Goal: Task Accomplishment & Management: Complete application form

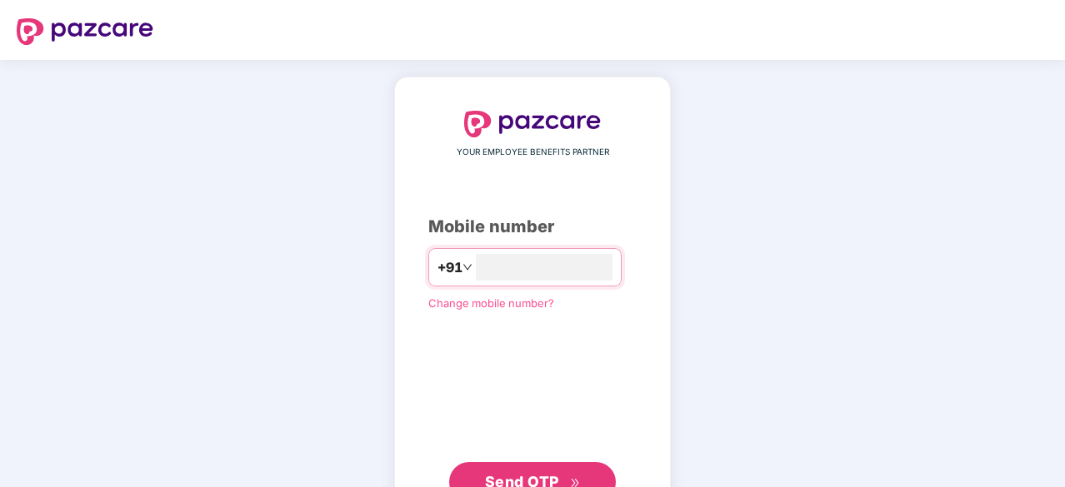
type input "**********"
click at [517, 473] on span "Send OTP" at bounding box center [522, 481] width 74 height 17
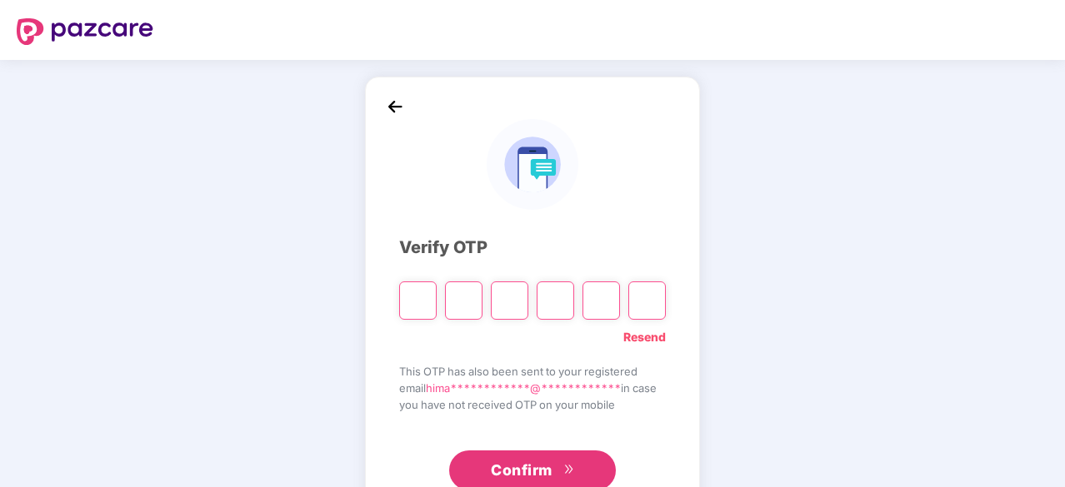
scroll to position [55, 0]
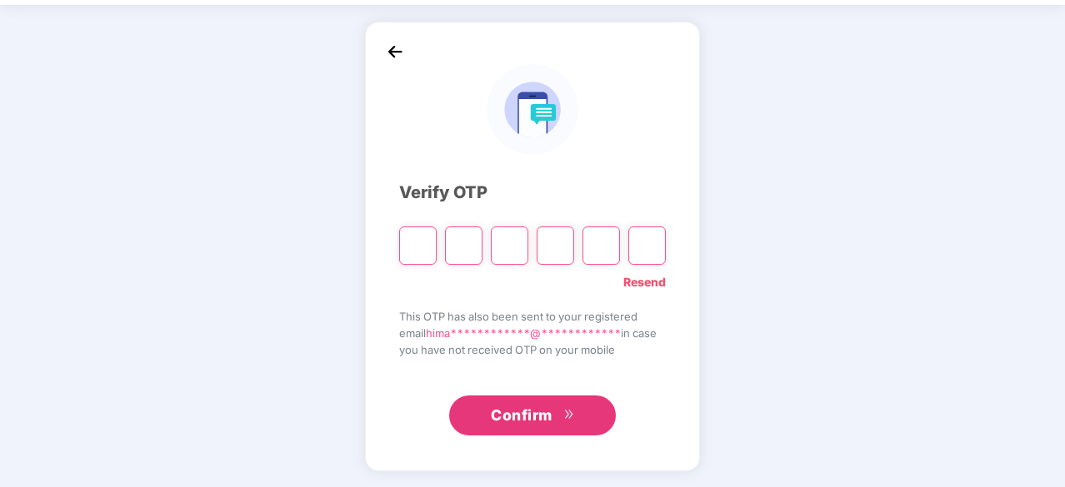
click at [658, 286] on link "Resend" at bounding box center [644, 282] width 42 height 18
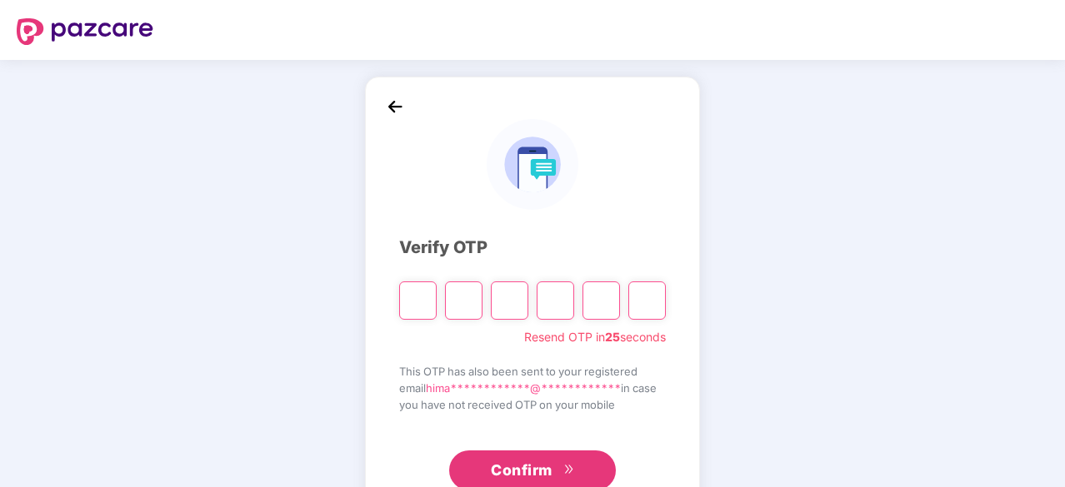
click at [415, 307] on input "Please enter verification code. Digit 1" at bounding box center [417, 301] width 37 height 38
type input "*"
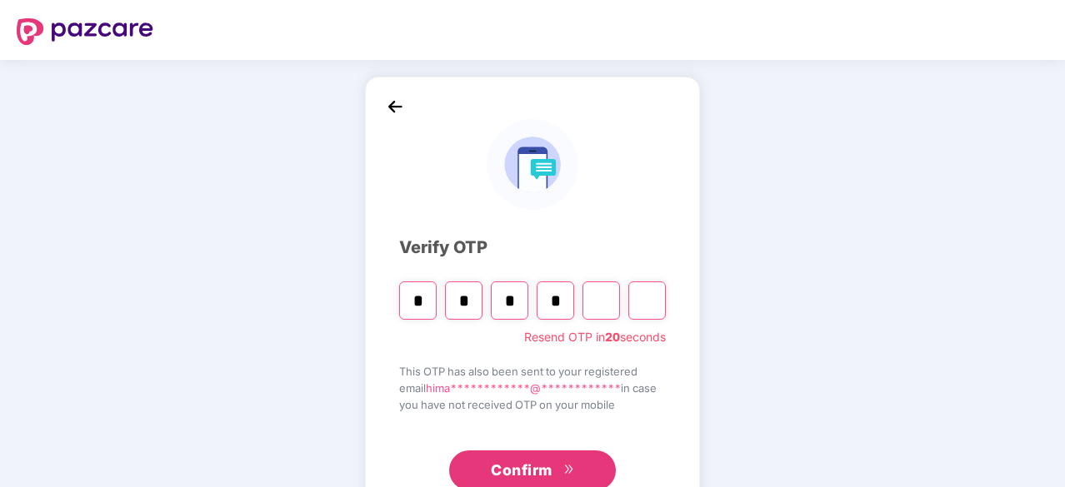
type input "*"
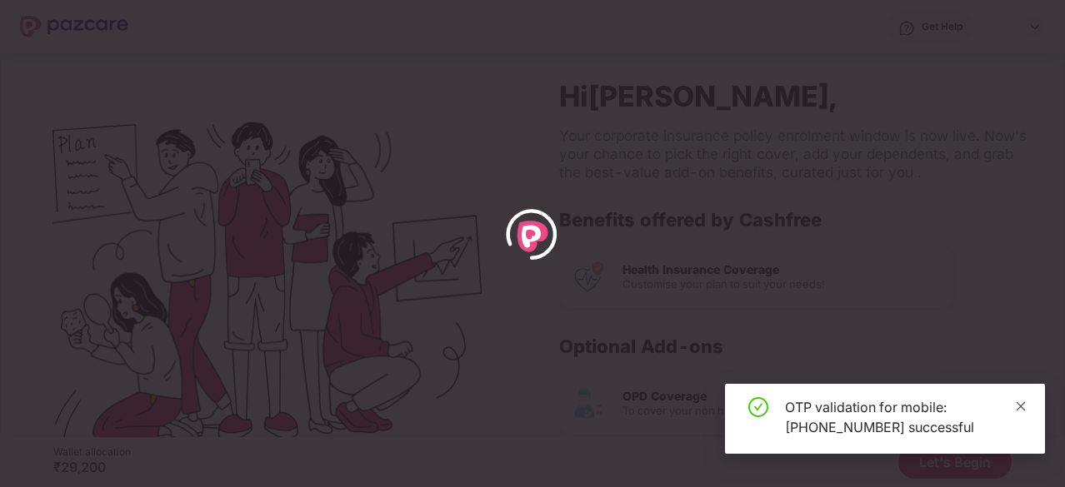
click at [1023, 415] on link at bounding box center [1021, 406] width 12 height 18
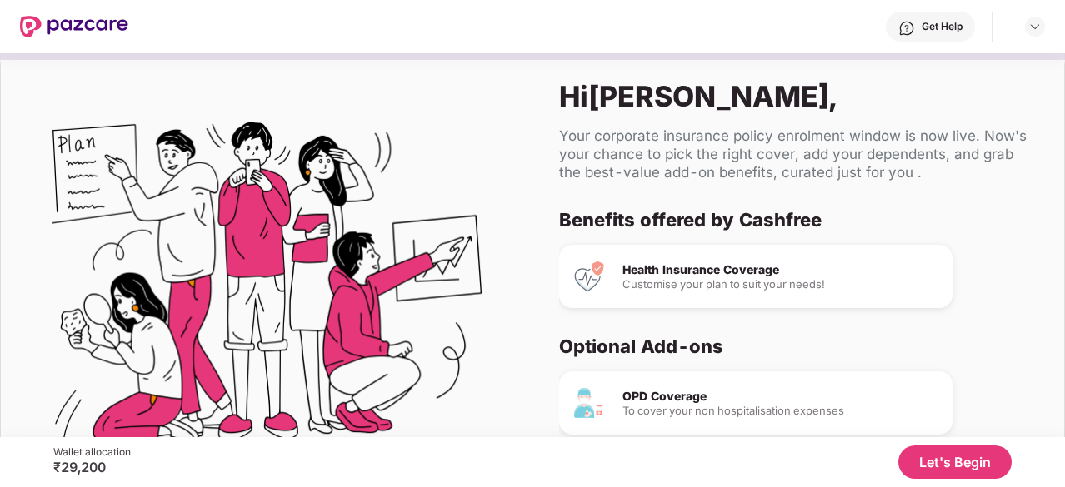
click at [949, 457] on button "Let's Begin" at bounding box center [954, 462] width 113 height 33
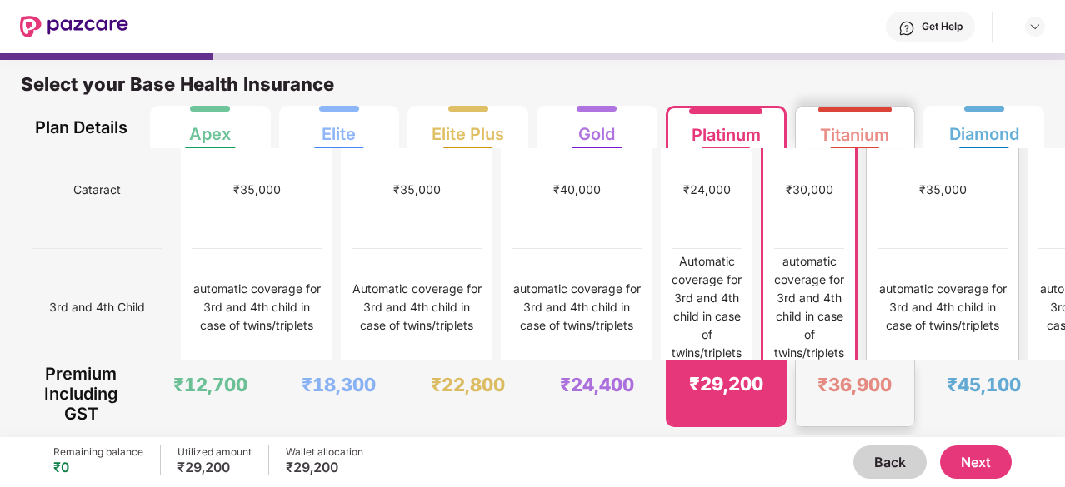
scroll to position [1082, 0]
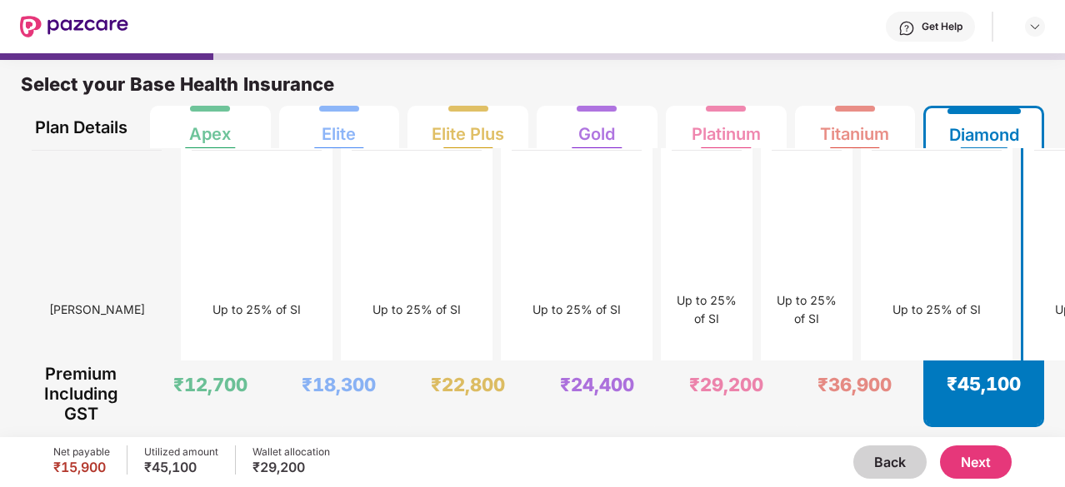
scroll to position [5424, 0]
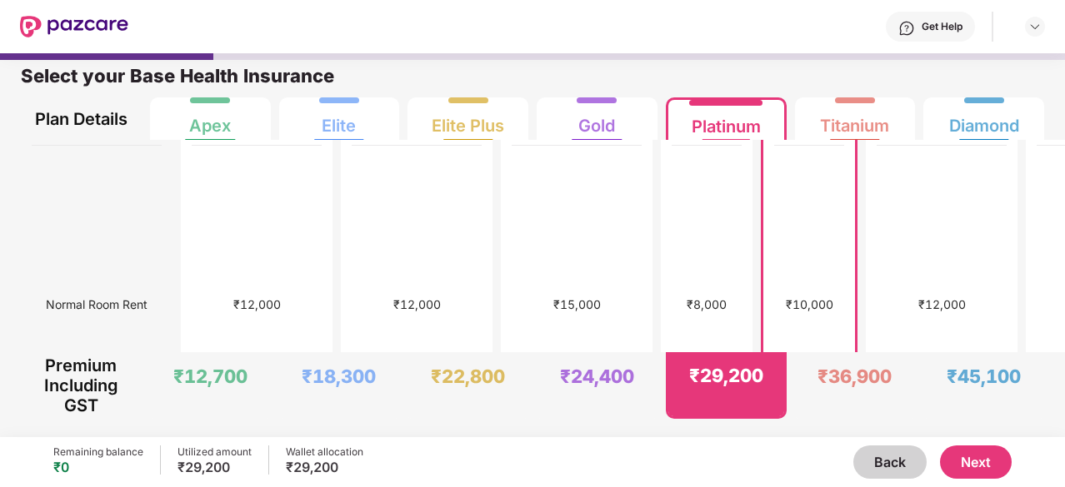
scroll to position [952, 0]
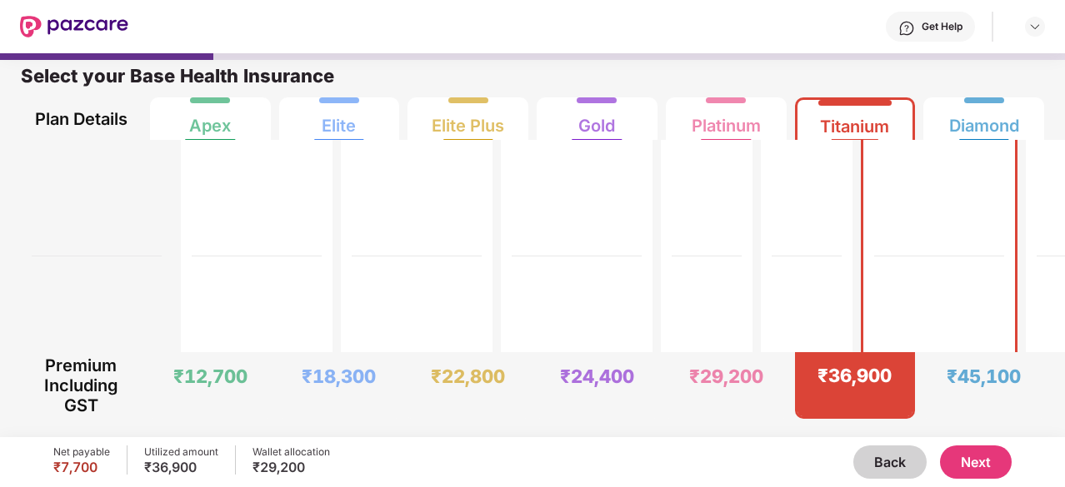
scroll to position [521, 0]
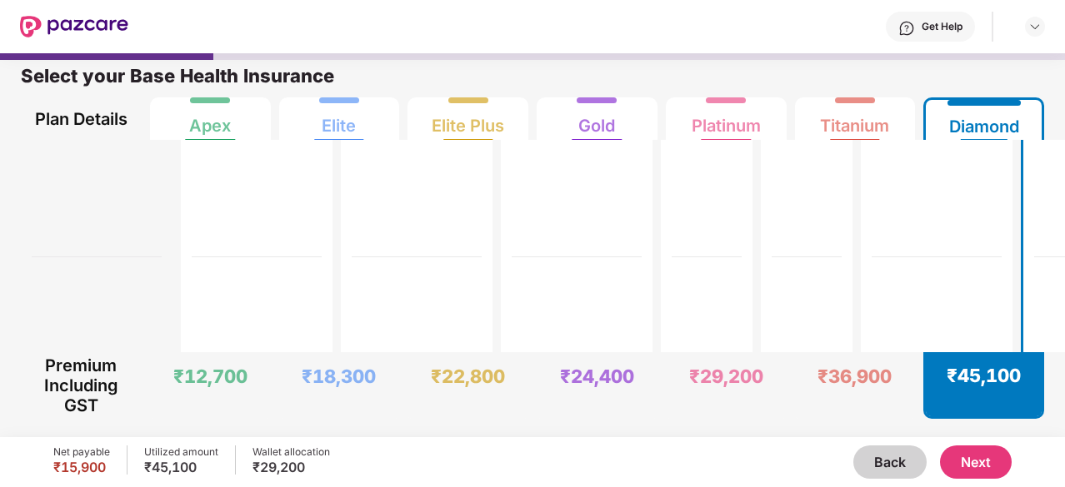
click at [972, 469] on button "Next" at bounding box center [976, 462] width 72 height 33
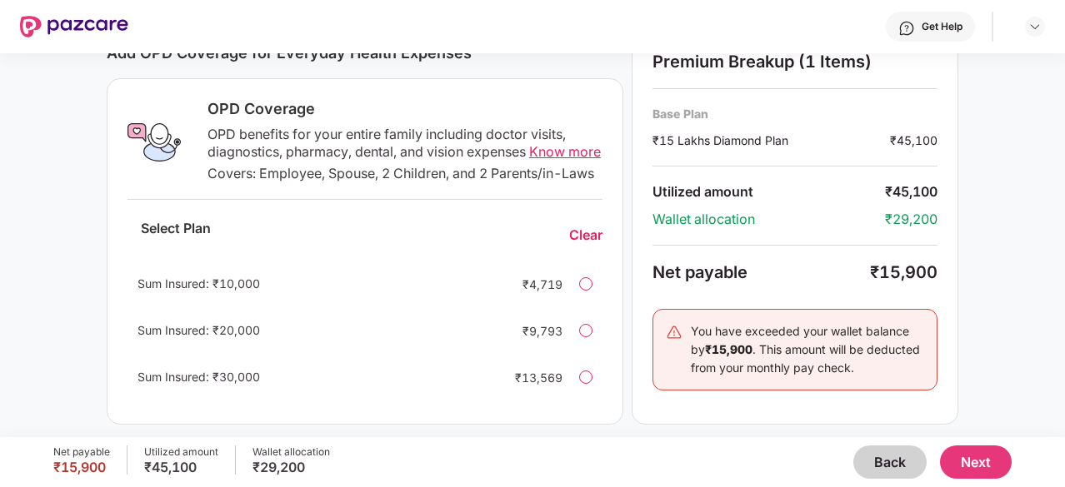
scroll to position [582, 0]
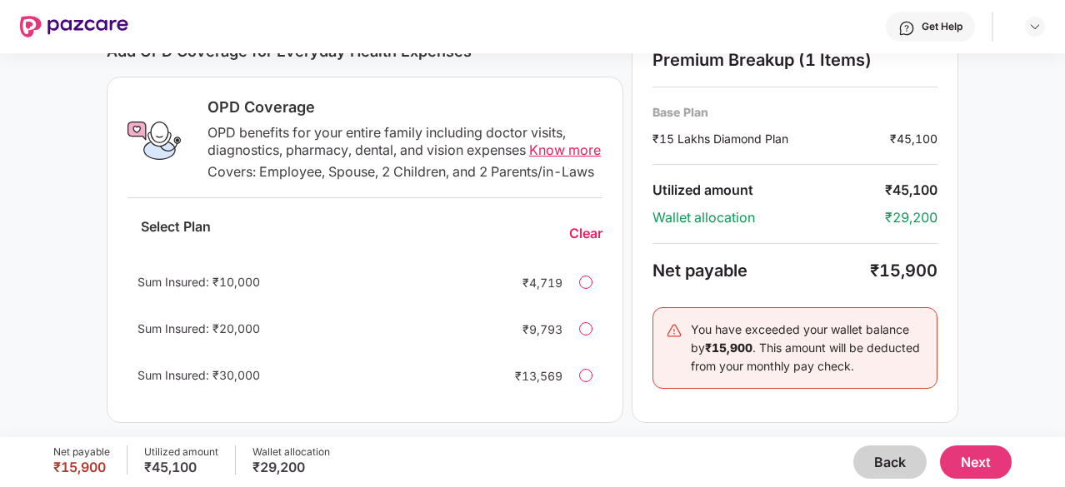
click at [547, 152] on span "Know more" at bounding box center [565, 150] width 72 height 17
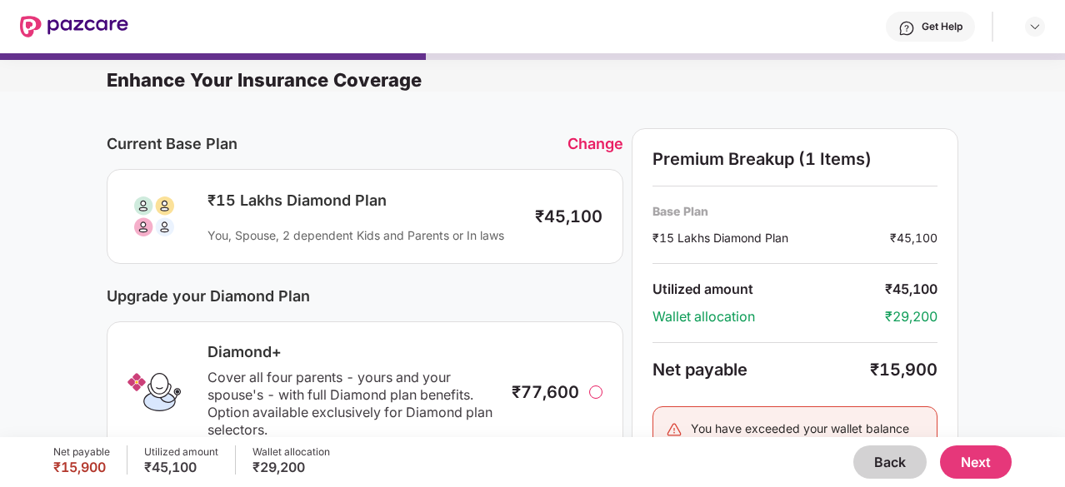
click at [584, 143] on div "Change" at bounding box center [595, 143] width 56 height 17
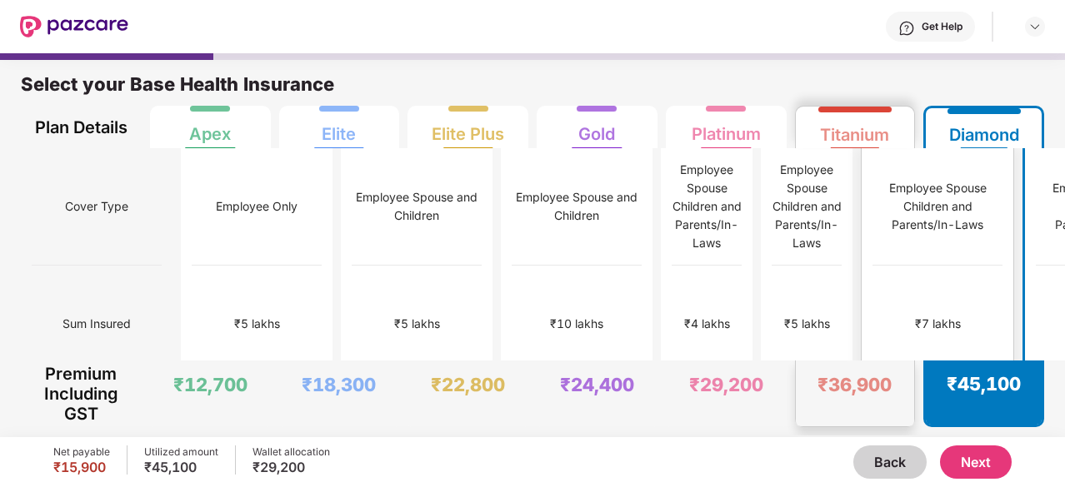
click at [872, 241] on div "Employee Spouse Children and Parents/In-Laws" at bounding box center [937, 206] width 130 height 117
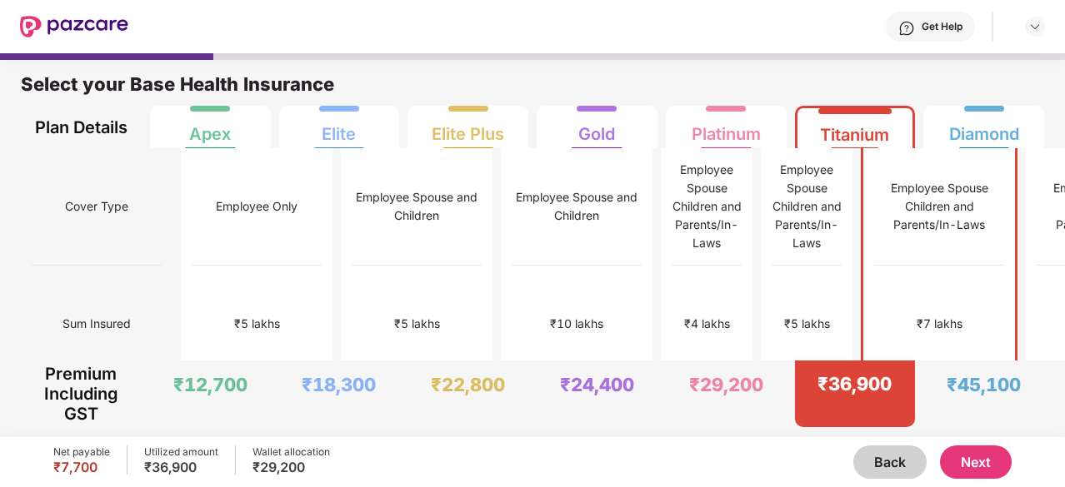
click at [972, 457] on button "Next" at bounding box center [976, 462] width 72 height 33
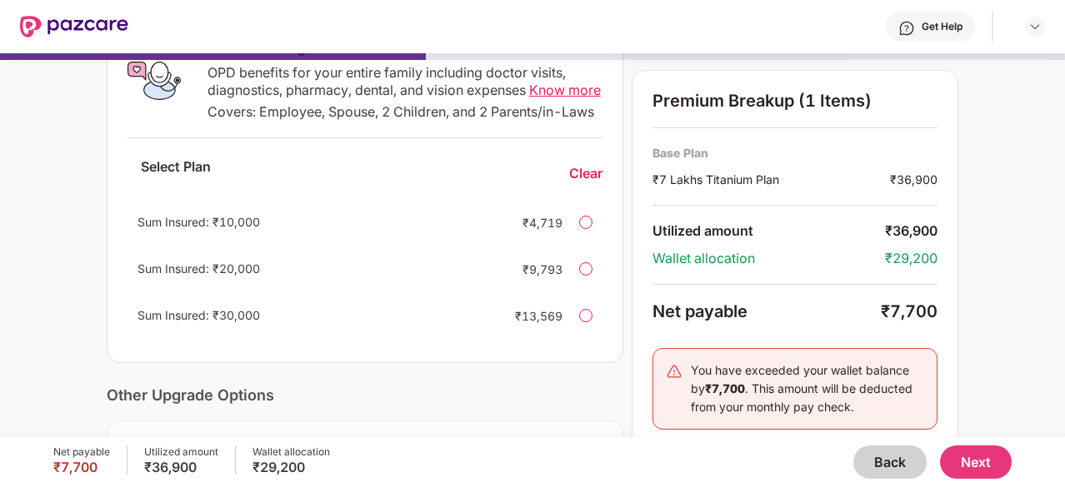
scroll to position [306, 0]
click at [547, 91] on span "Know more" at bounding box center [565, 89] width 72 height 17
click at [585, 228] on div at bounding box center [585, 221] width 13 height 13
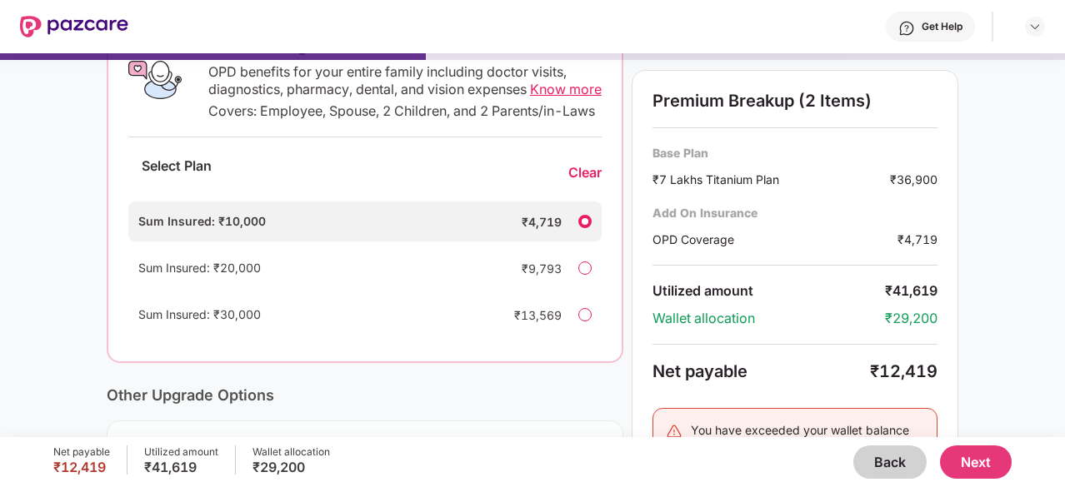
click at [582, 275] on div at bounding box center [584, 268] width 13 height 13
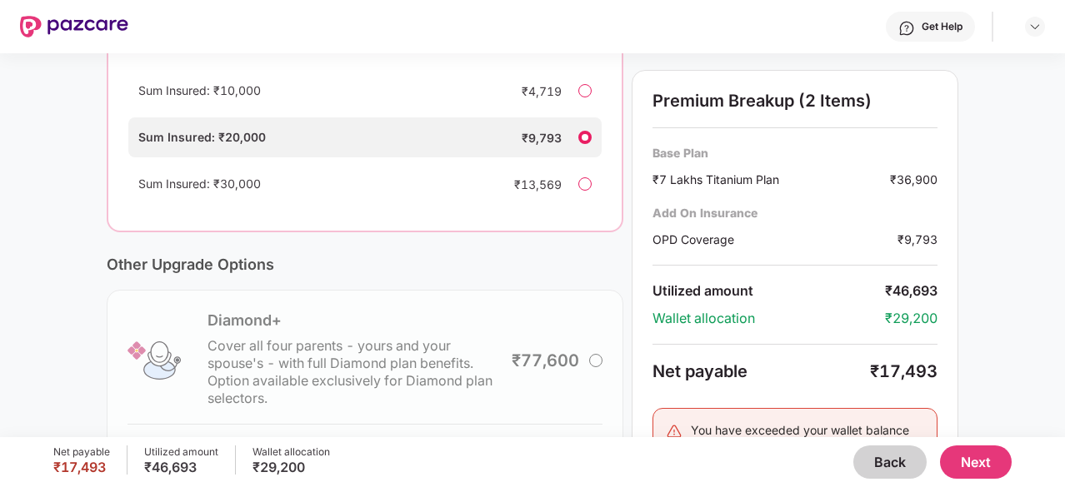
scroll to position [438, 0]
click at [585, 97] on div at bounding box center [584, 89] width 13 height 13
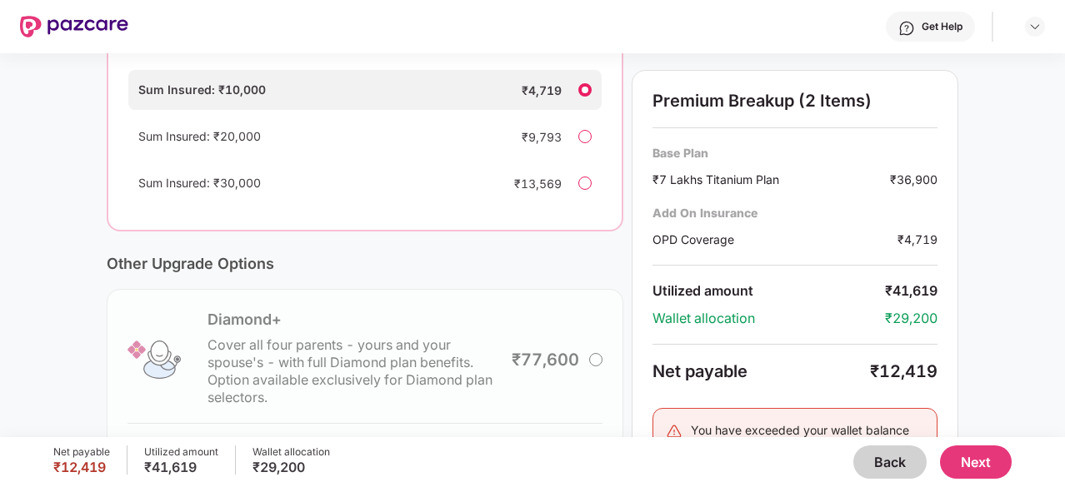
click at [580, 143] on div at bounding box center [584, 136] width 13 height 13
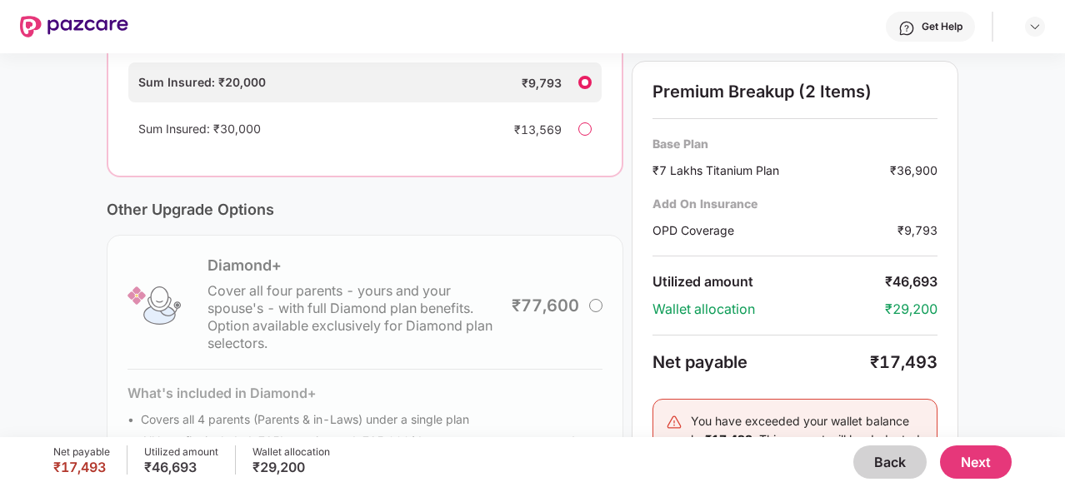
scroll to position [494, 0]
click at [972, 466] on button "Next" at bounding box center [976, 462] width 72 height 33
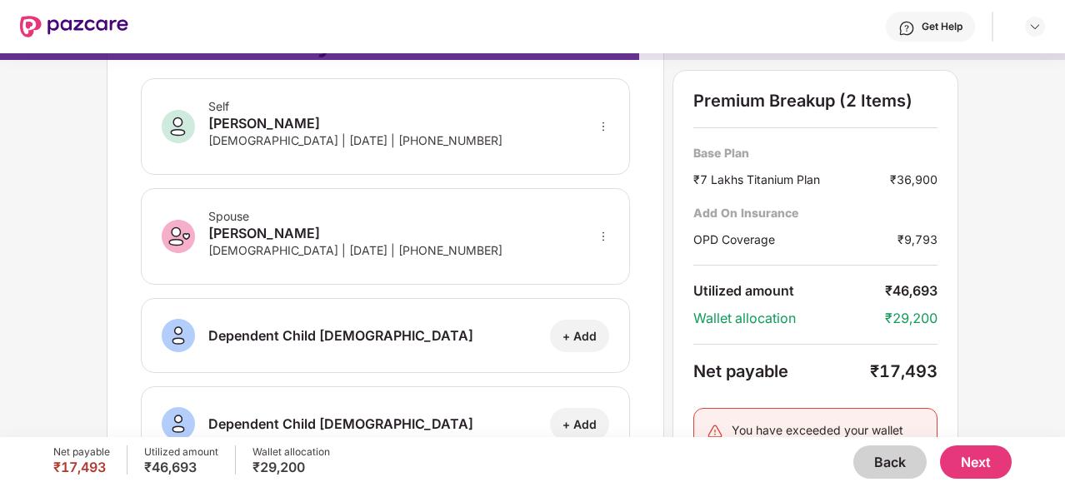
scroll to position [66, 0]
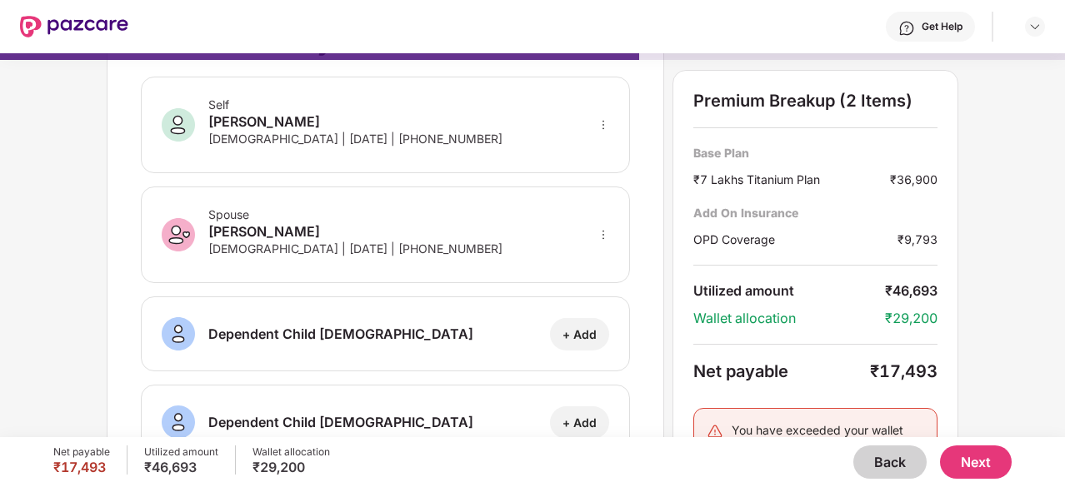
click at [981, 464] on button "Next" at bounding box center [976, 462] width 72 height 33
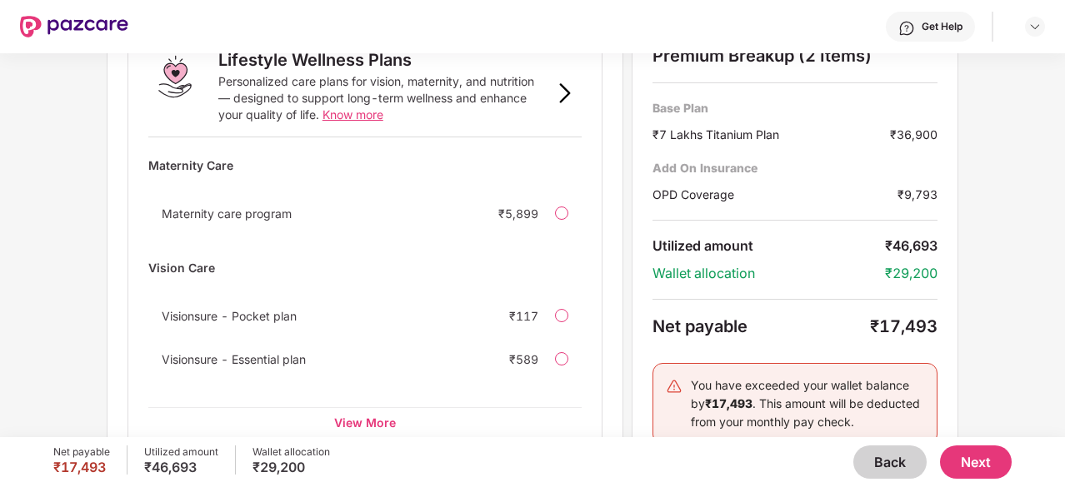
scroll to position [1182, 0]
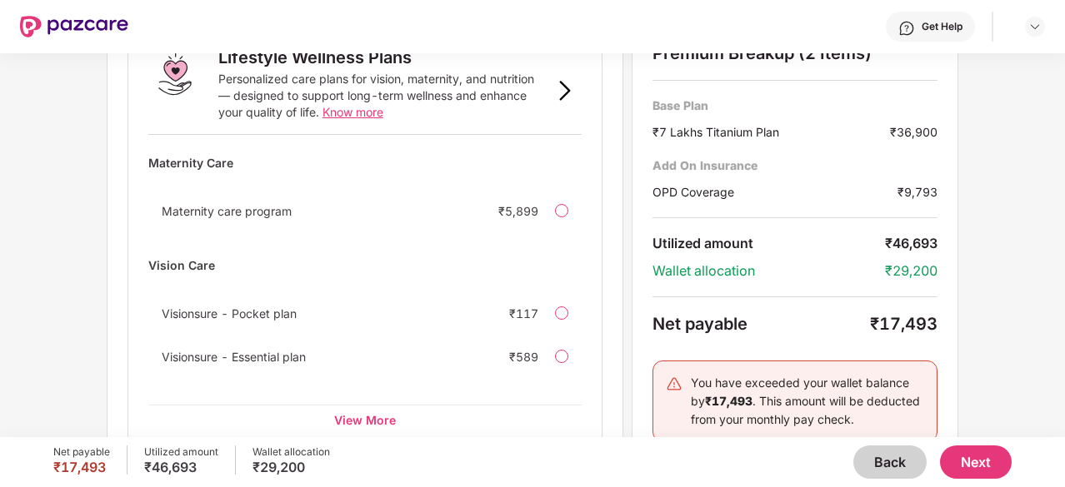
click at [367, 105] on span "Know more" at bounding box center [352, 112] width 61 height 14
click at [973, 461] on button "Next" at bounding box center [976, 462] width 72 height 33
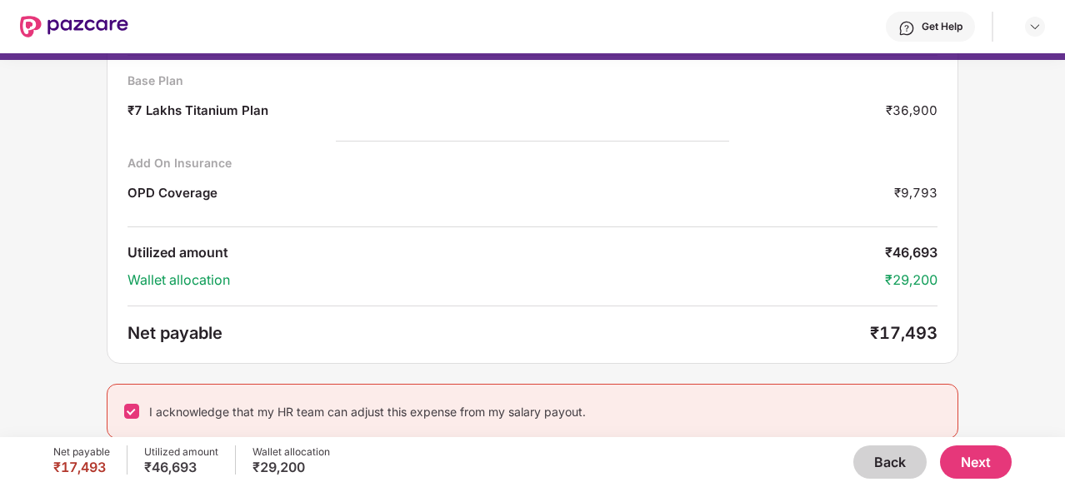
scroll to position [0, 0]
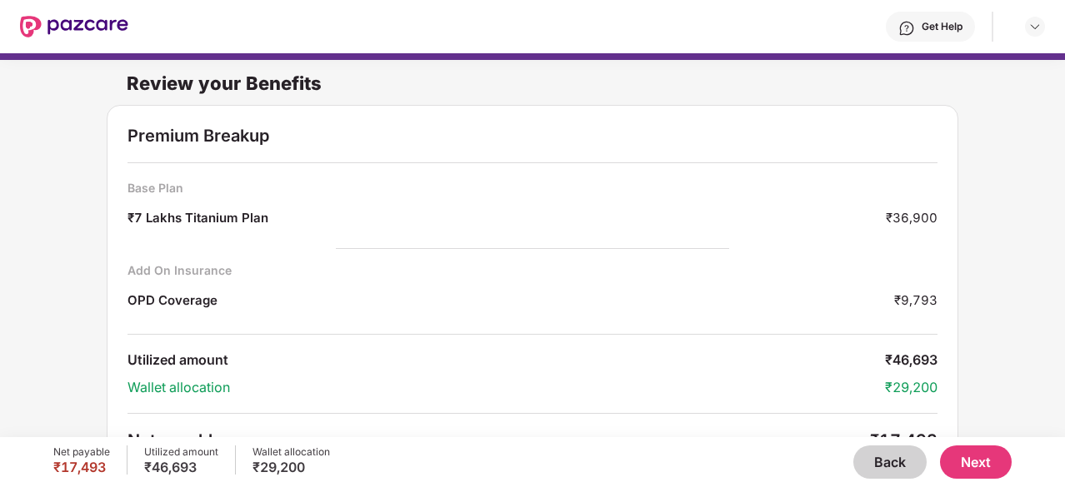
click at [980, 457] on button "Next" at bounding box center [976, 462] width 72 height 33
